Goal: Complete application form

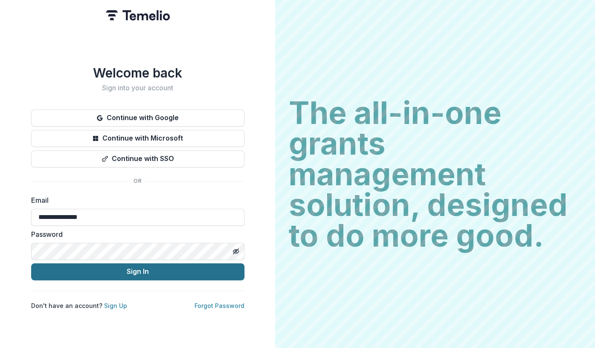
click at [142, 268] on button "Sign In" at bounding box center [137, 271] width 213 height 17
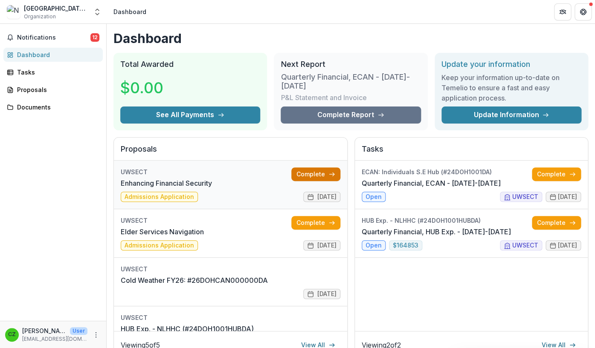
click at [319, 176] on link "Complete" at bounding box center [315, 175] width 49 height 14
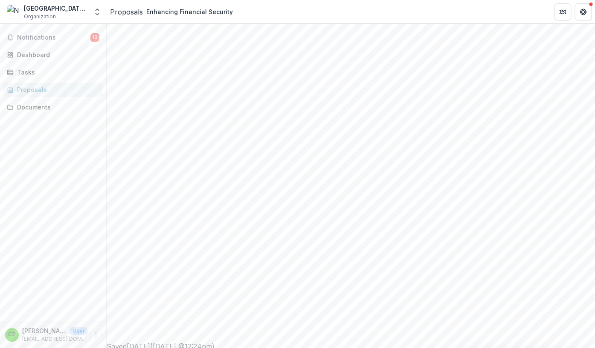
scroll to position [203, 0]
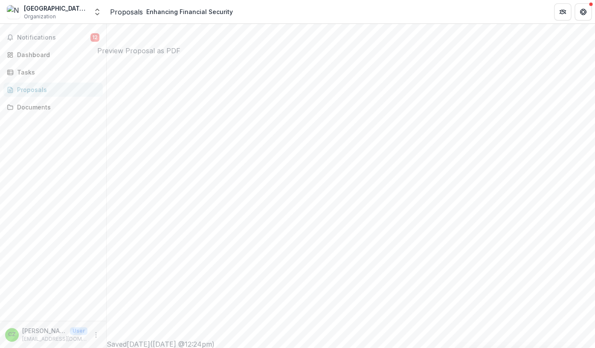
click at [97, 335] on icon "More" at bounding box center [95, 335] width 7 height 7
click at [23, 218] on div "Notifications 12 Dashboard Tasks Proposals Documents" at bounding box center [53, 172] width 106 height 297
click at [95, 334] on icon "More" at bounding box center [95, 335] width 7 height 7
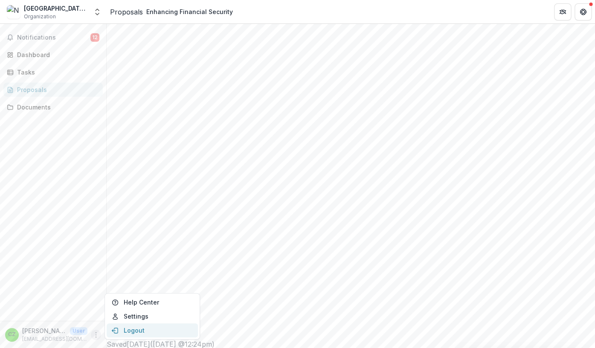
click at [133, 331] on button "Logout" at bounding box center [152, 331] width 91 height 14
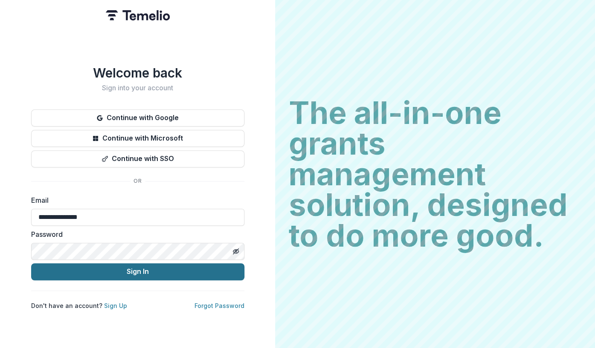
click at [140, 269] on button "Sign In" at bounding box center [137, 271] width 213 height 17
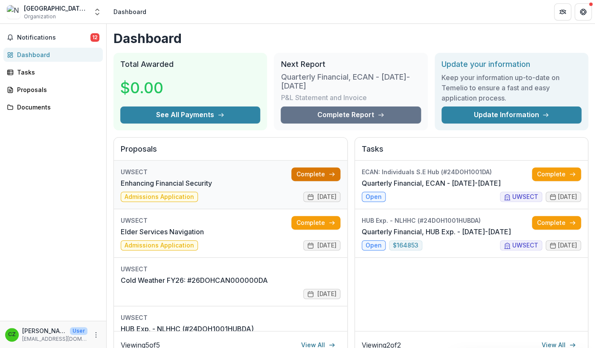
click at [310, 174] on link "Complete" at bounding box center [315, 175] width 49 height 14
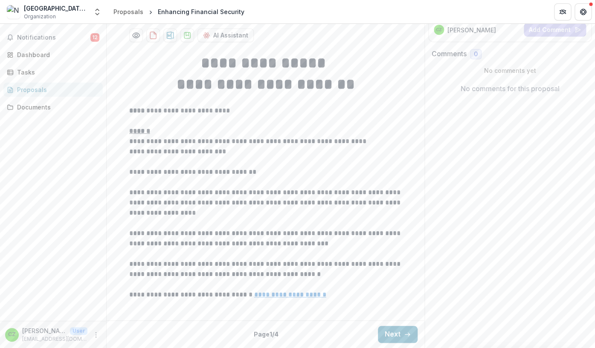
scroll to position [203, 0]
click at [391, 333] on button "Next" at bounding box center [398, 334] width 40 height 17
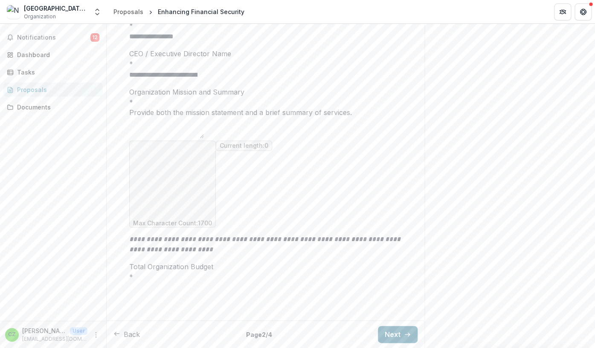
scroll to position [255, 0]
click at [391, 333] on button "Next" at bounding box center [398, 334] width 40 height 17
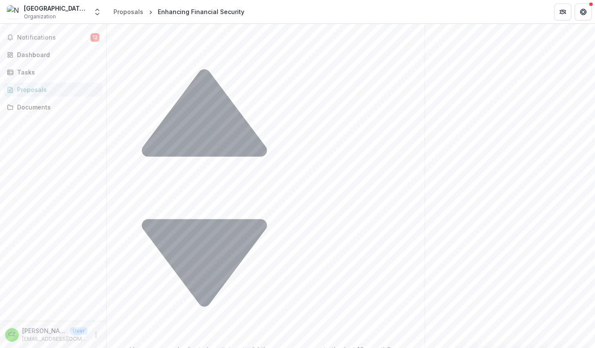
scroll to position [856, 0]
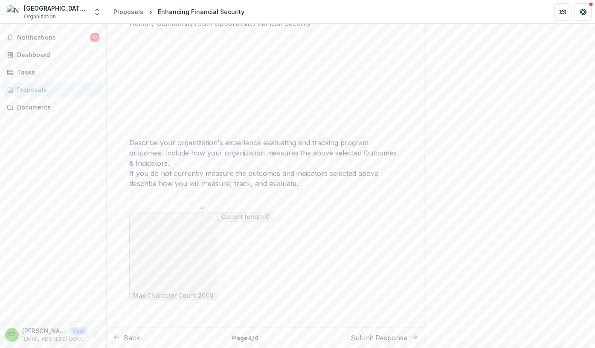
scroll to position [307, 0]
click at [96, 334] on icon "More" at bounding box center [95, 335] width 7 height 7
click at [131, 331] on button "Logout" at bounding box center [152, 331] width 91 height 14
